Goal: Navigation & Orientation: Find specific page/section

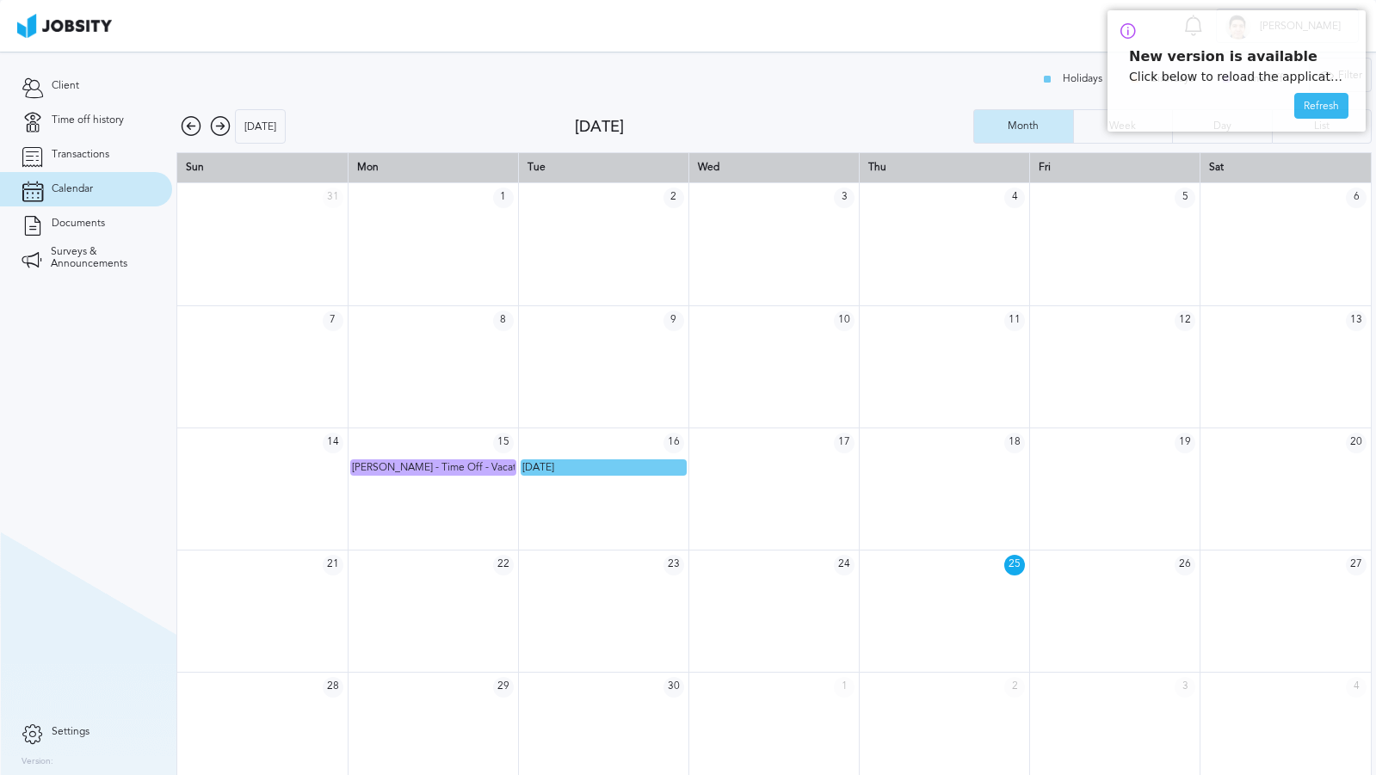
scroll to position [1, 0]
click at [1316, 118] on div "Refresh" at bounding box center [1321, 107] width 52 height 26
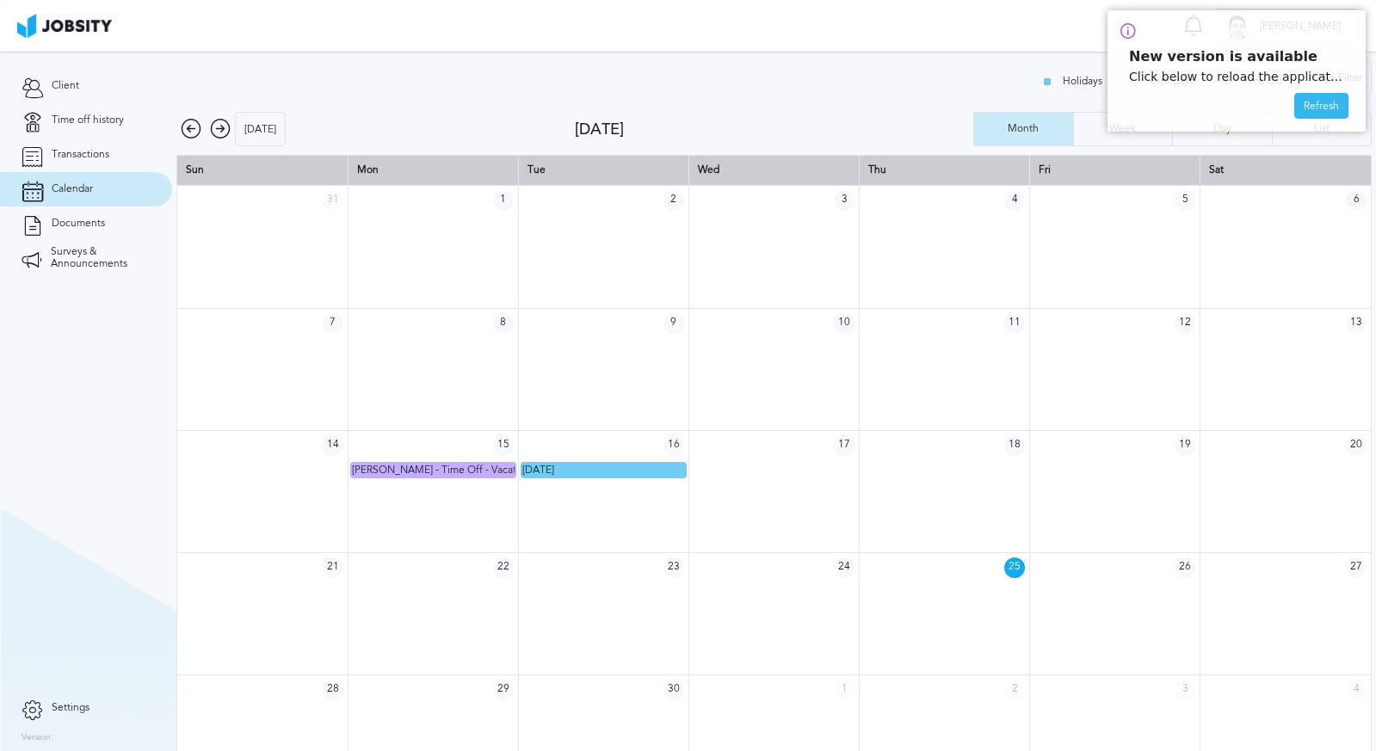
click at [1309, 102] on div "Refresh" at bounding box center [1321, 107] width 52 height 26
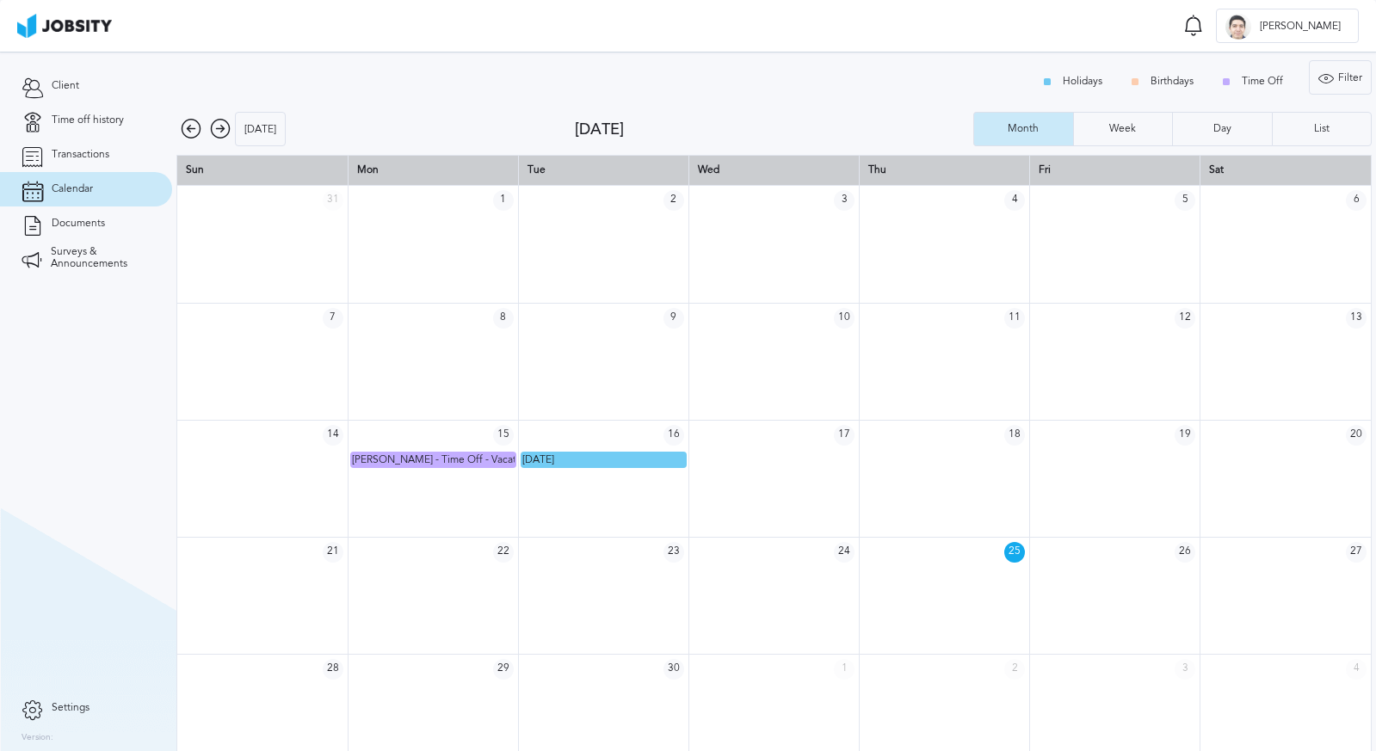
click at [213, 126] on icon at bounding box center [220, 129] width 21 height 21
click at [212, 128] on icon at bounding box center [220, 129] width 21 height 21
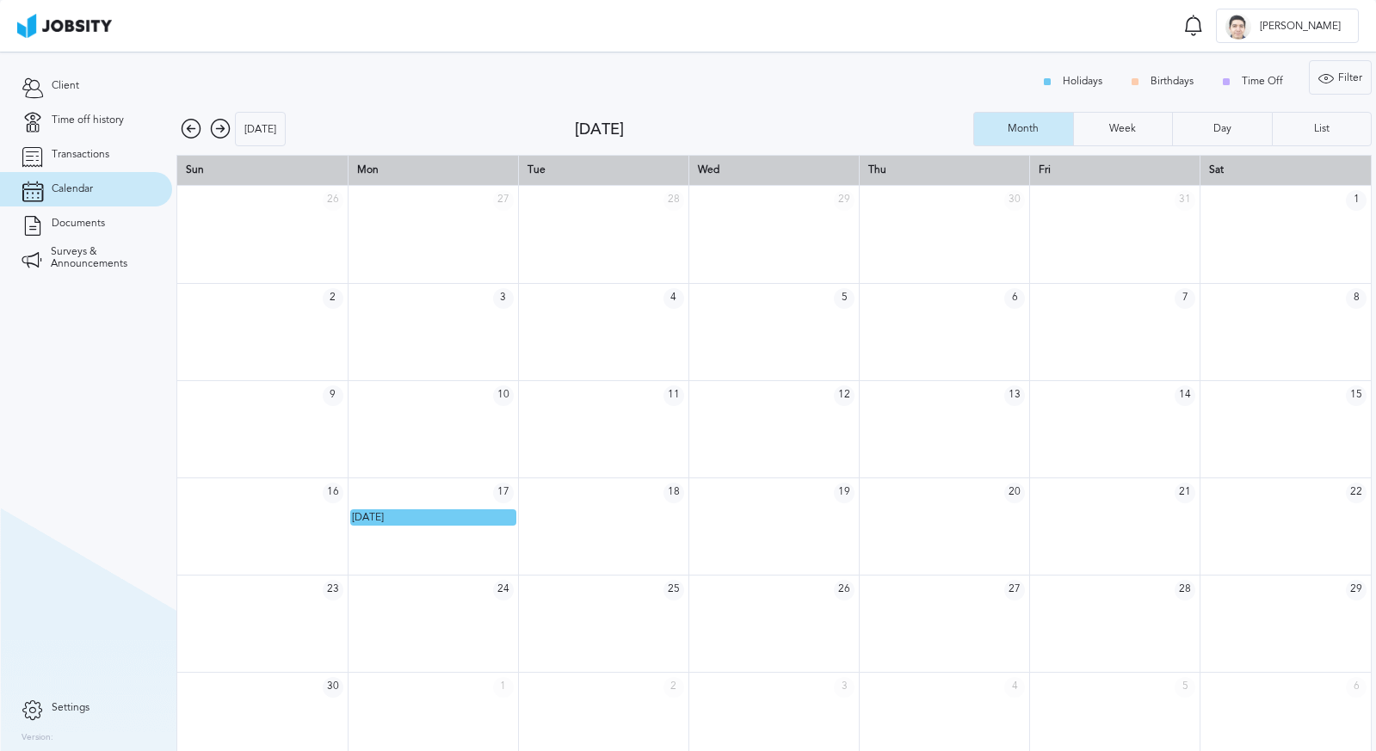
click at [212, 126] on icon at bounding box center [220, 129] width 21 height 21
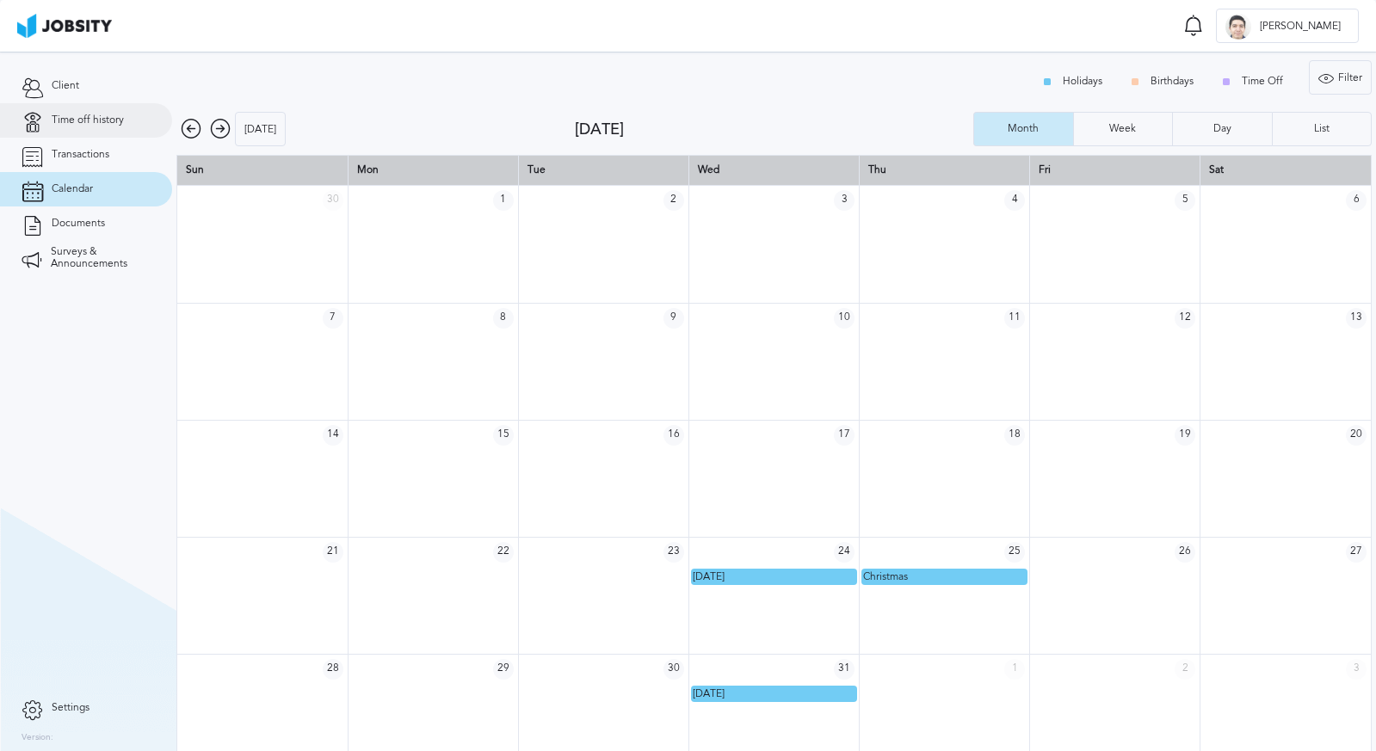
click at [47, 120] on link "Time off history" at bounding box center [86, 120] width 172 height 34
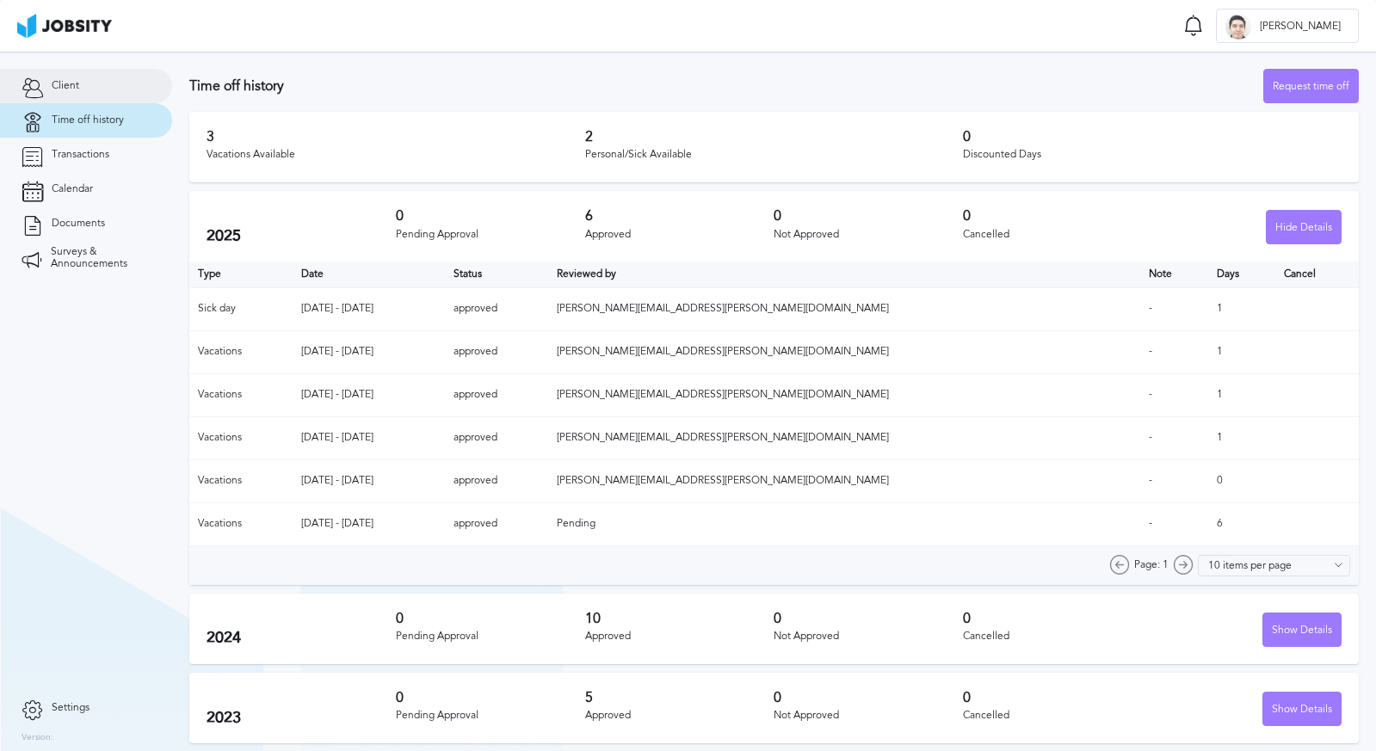
click at [83, 82] on link "Client" at bounding box center [86, 86] width 172 height 34
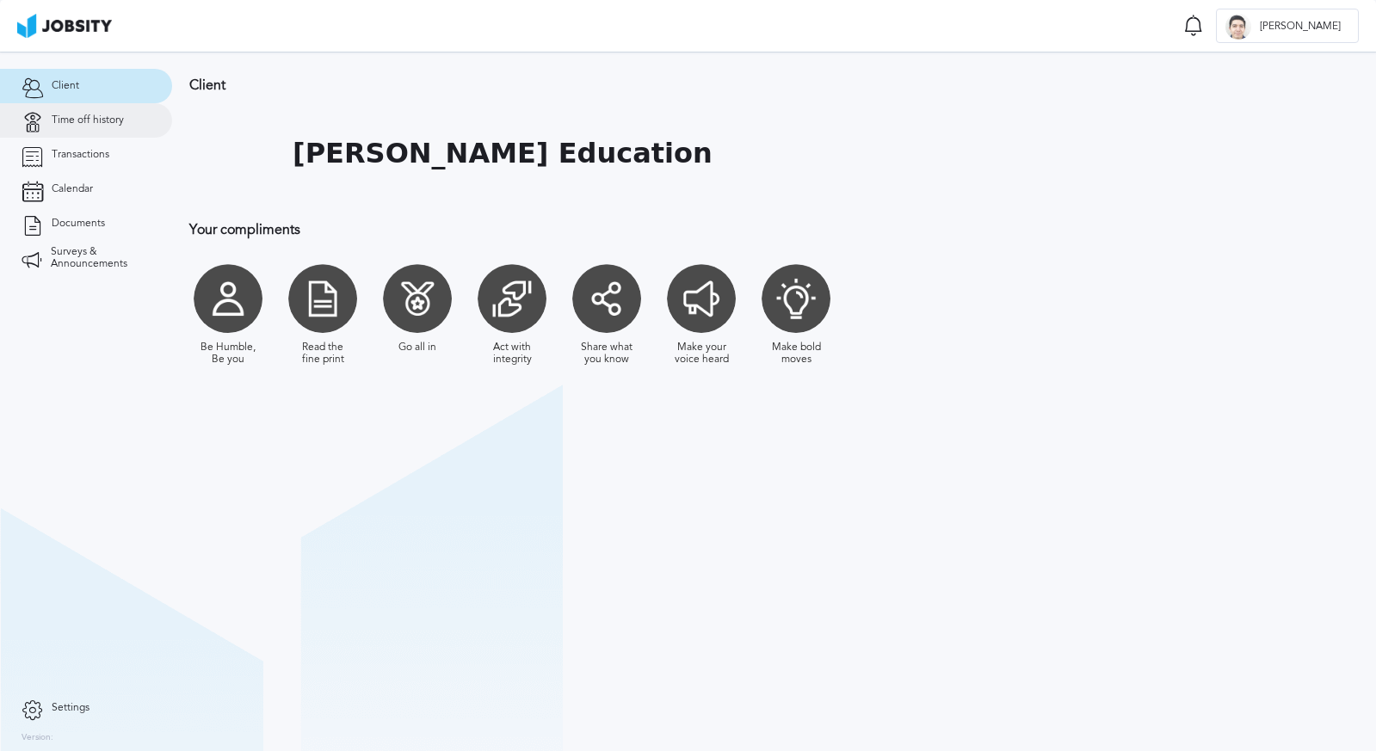
click at [78, 121] on span "Time off history" at bounding box center [88, 120] width 72 height 12
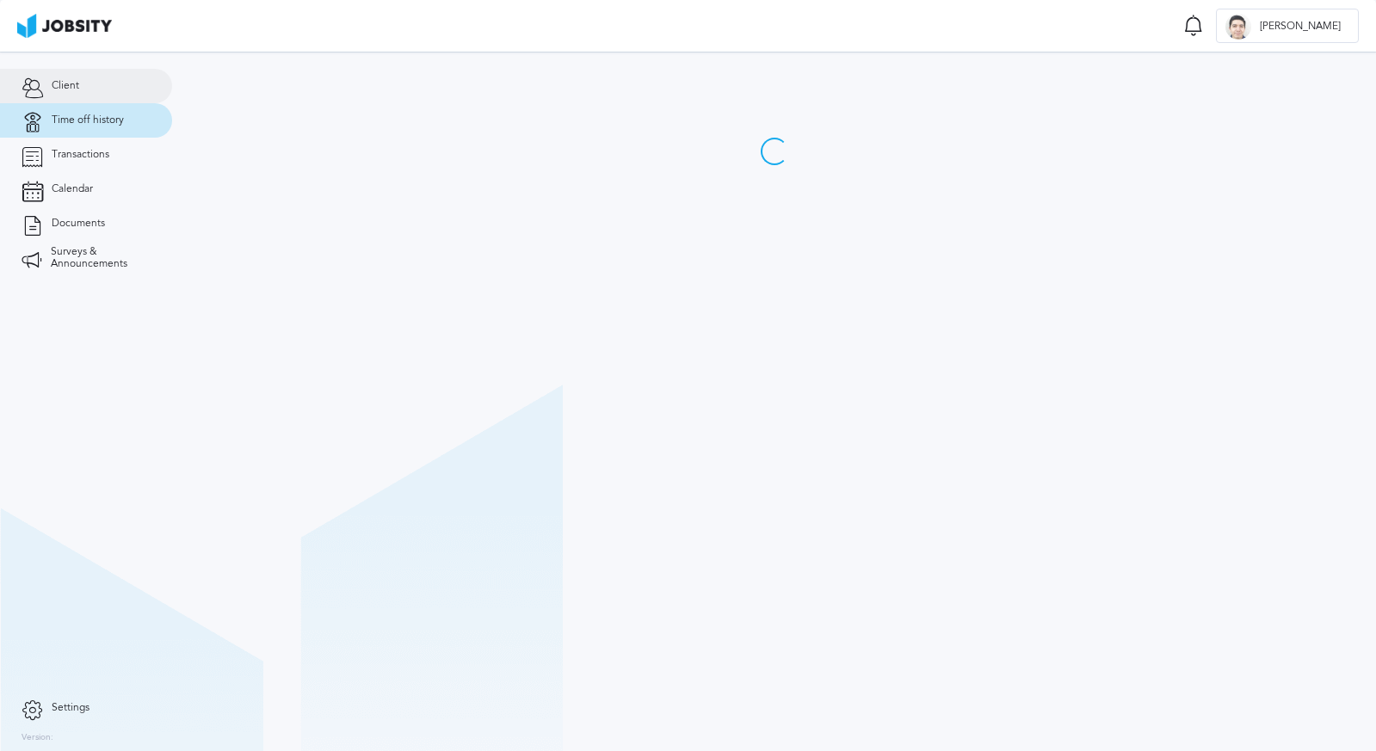
click at [86, 89] on link "Client" at bounding box center [86, 86] width 172 height 34
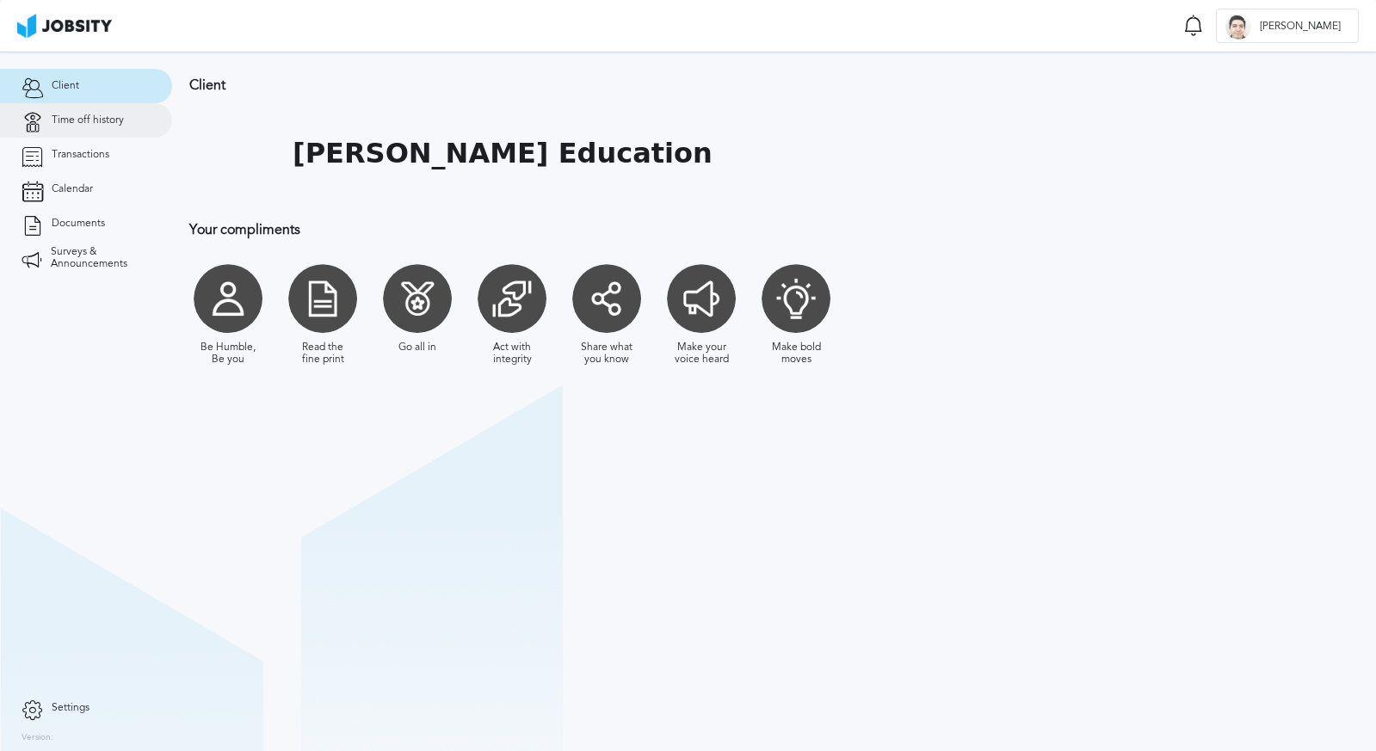
click at [87, 120] on span "Time off history" at bounding box center [88, 120] width 72 height 12
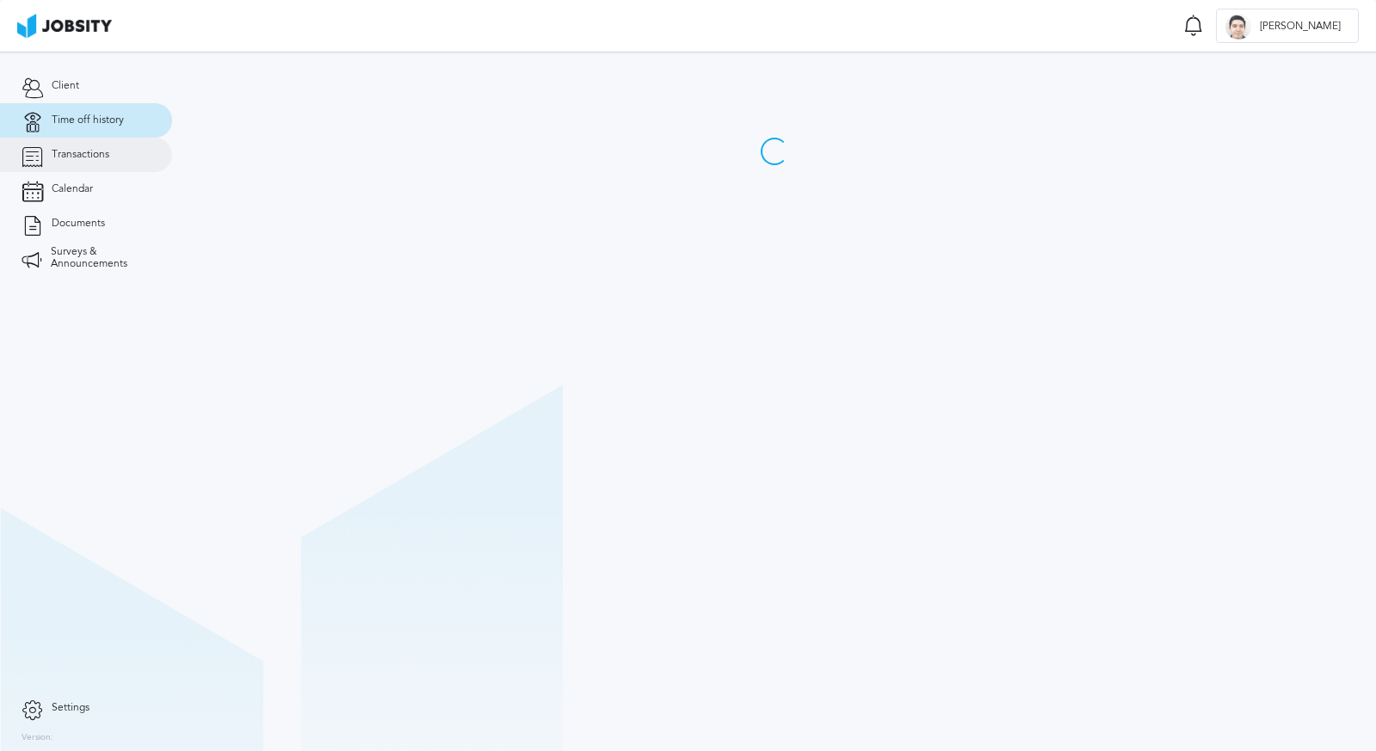
click at [82, 151] on span "Transactions" at bounding box center [81, 155] width 58 height 12
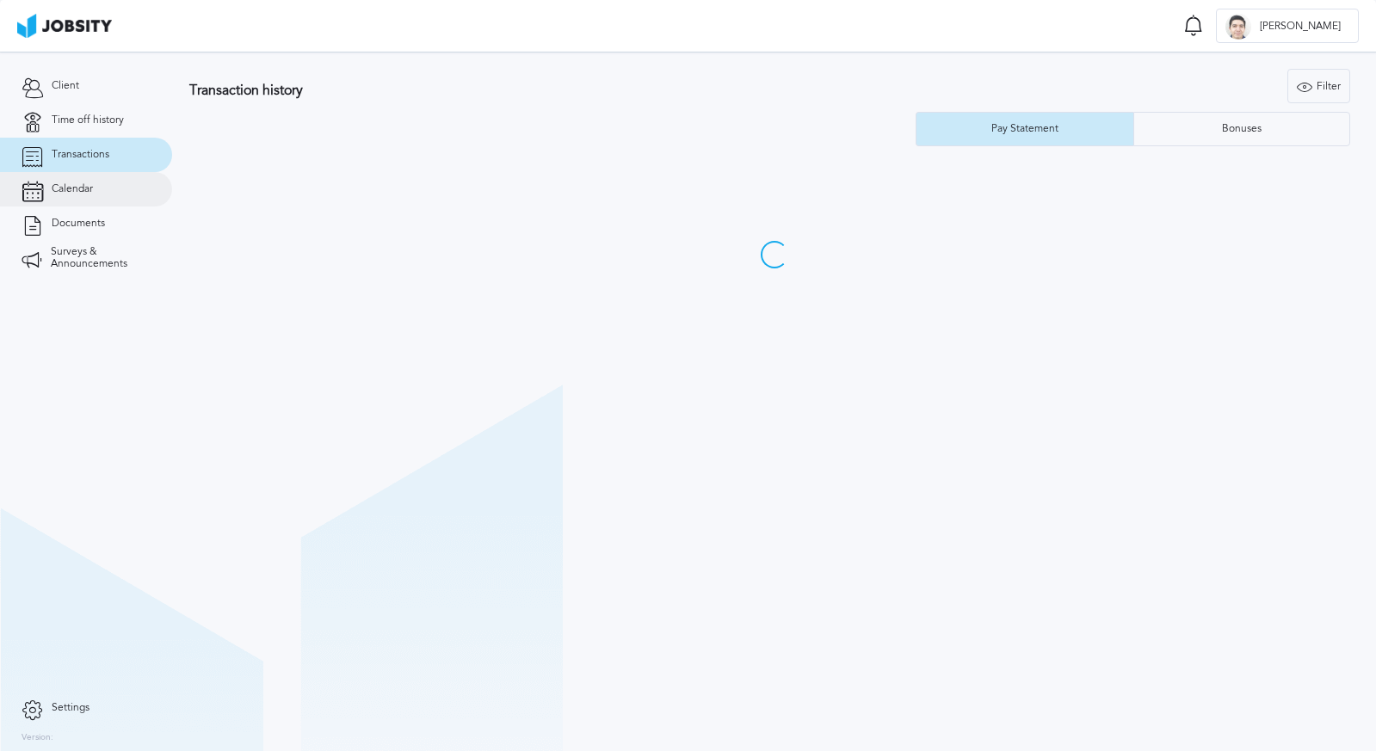
click at [78, 195] on link "Calendar" at bounding box center [86, 189] width 172 height 34
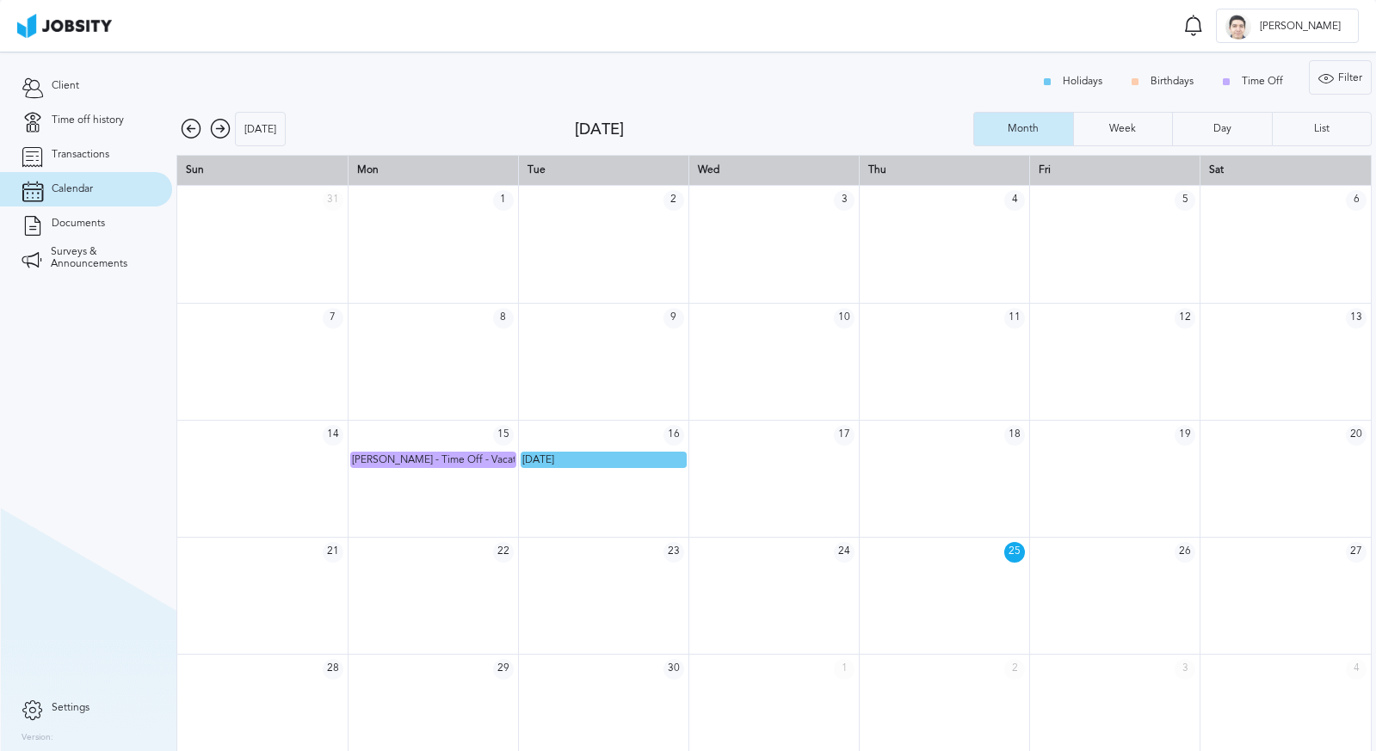
click at [219, 135] on icon at bounding box center [220, 129] width 21 height 21
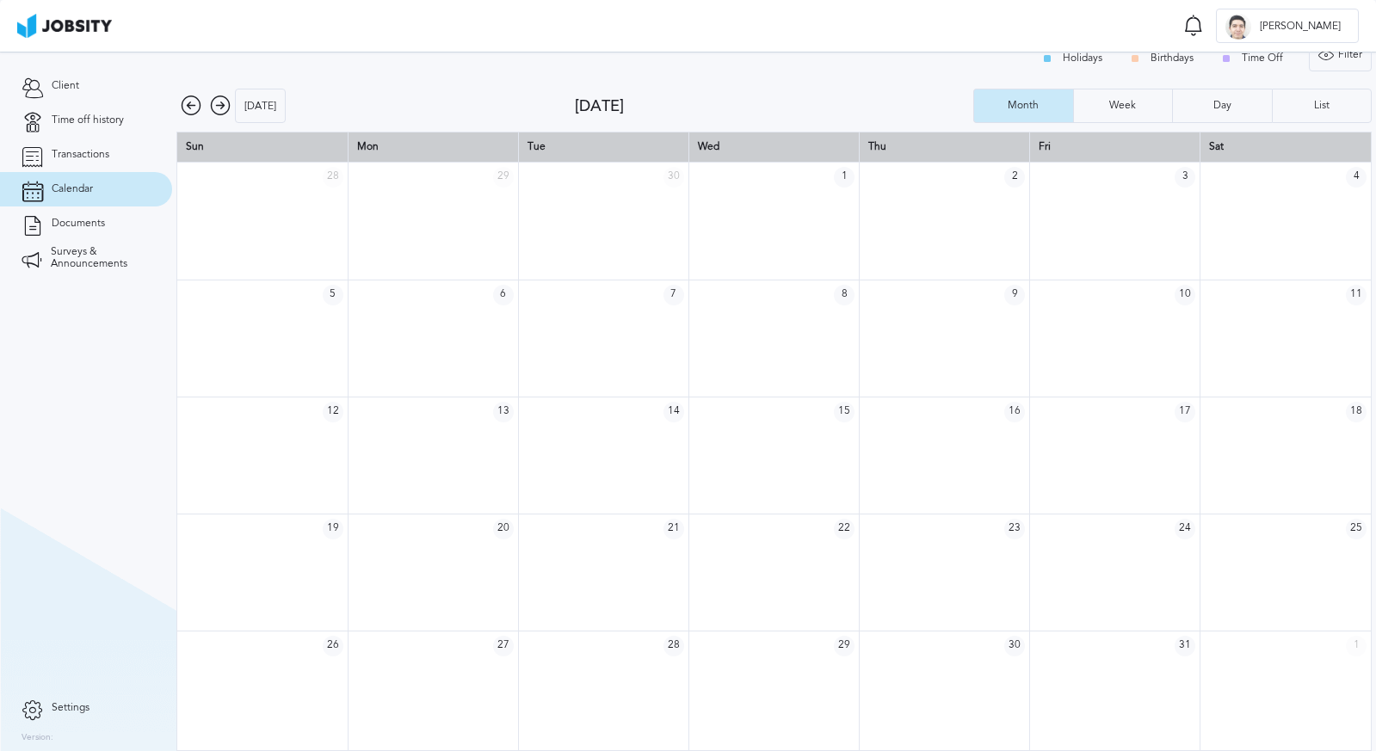
scroll to position [22, 0]
click at [225, 108] on icon at bounding box center [220, 106] width 21 height 21
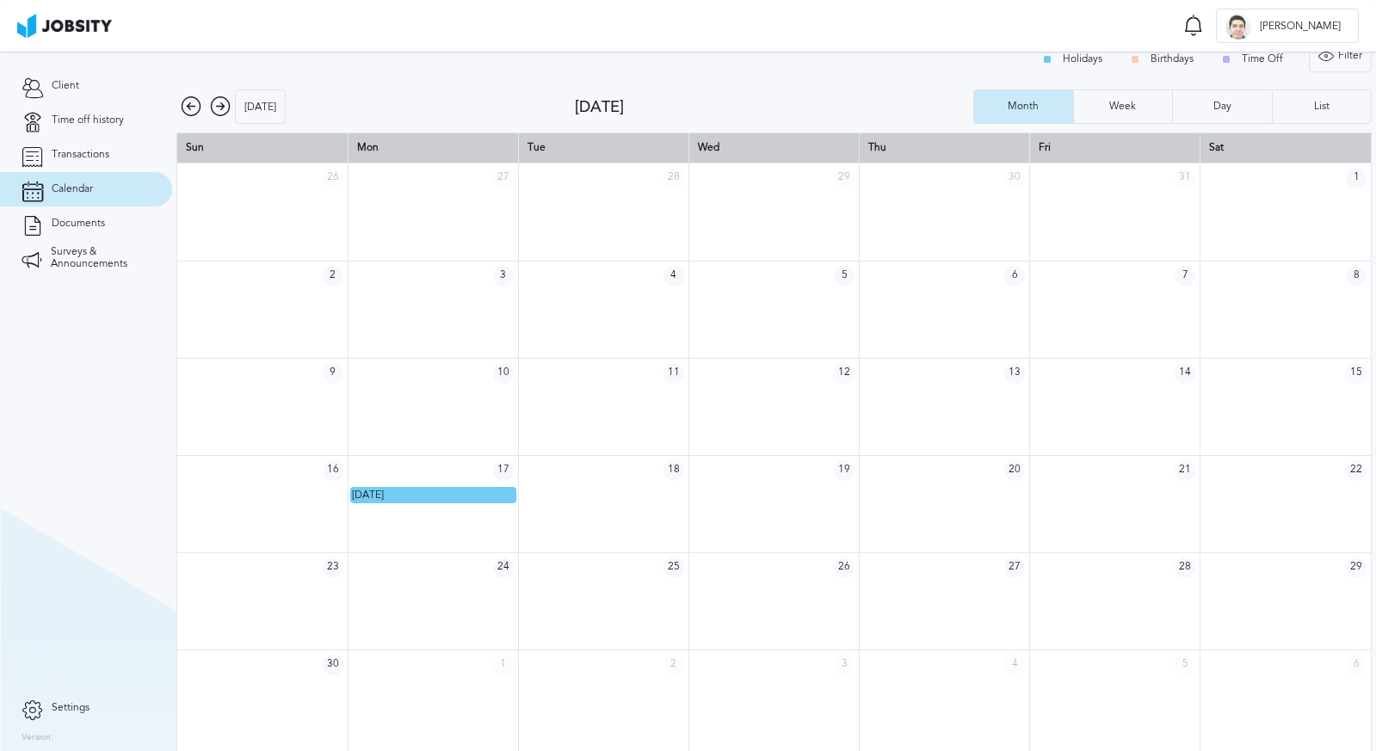
scroll to position [0, 0]
click at [223, 105] on icon at bounding box center [220, 106] width 21 height 21
